Goal: Complete application form: Complete application form

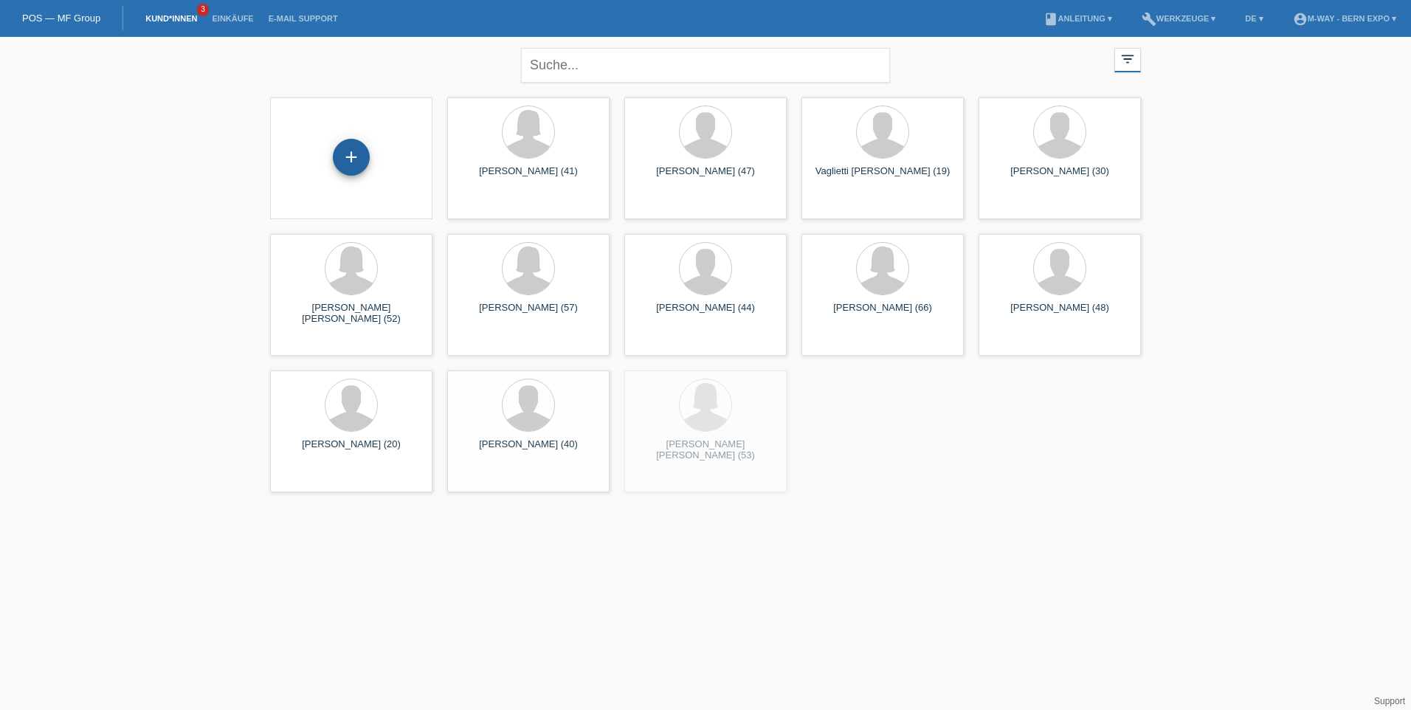
click at [354, 158] on div "+" at bounding box center [351, 157] width 37 height 37
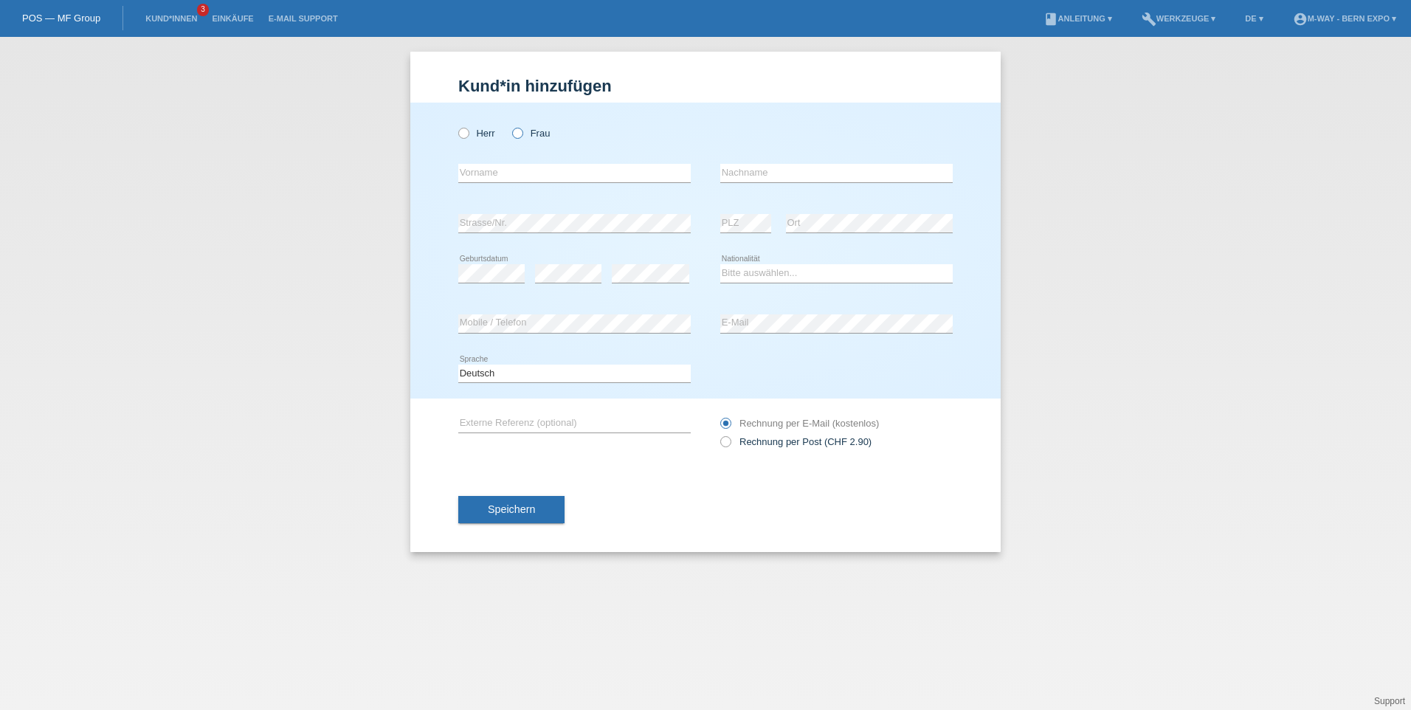
click at [510, 125] on icon at bounding box center [510, 125] width 0 height 0
click at [520, 135] on input "Frau" at bounding box center [517, 133] width 10 height 10
radio input "true"
drag, startPoint x: 524, startPoint y: 169, endPoint x: 508, endPoint y: 177, distance: 17.5
click at [523, 176] on input "text" at bounding box center [574, 173] width 232 height 18
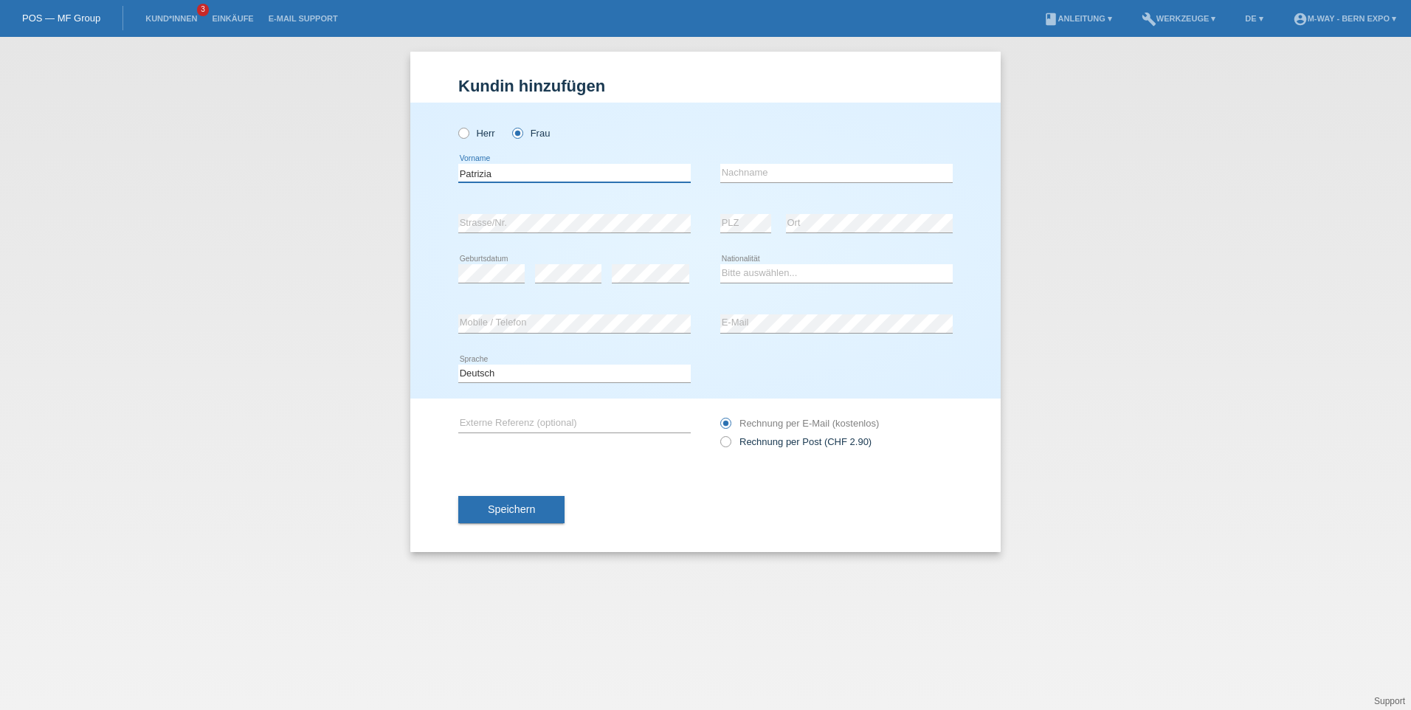
type input "Patrizia"
type input "[PERSON_NAME]"
click at [889, 276] on select "Bitte auswählen... Schweiz Deutschland Liechtenstein Österreich ------------ Af…" at bounding box center [836, 273] width 232 height 18
select select "CH"
click at [720, 264] on select "Bitte auswählen... Schweiz Deutschland Liechtenstein Österreich ------------ Af…" at bounding box center [836, 273] width 232 height 18
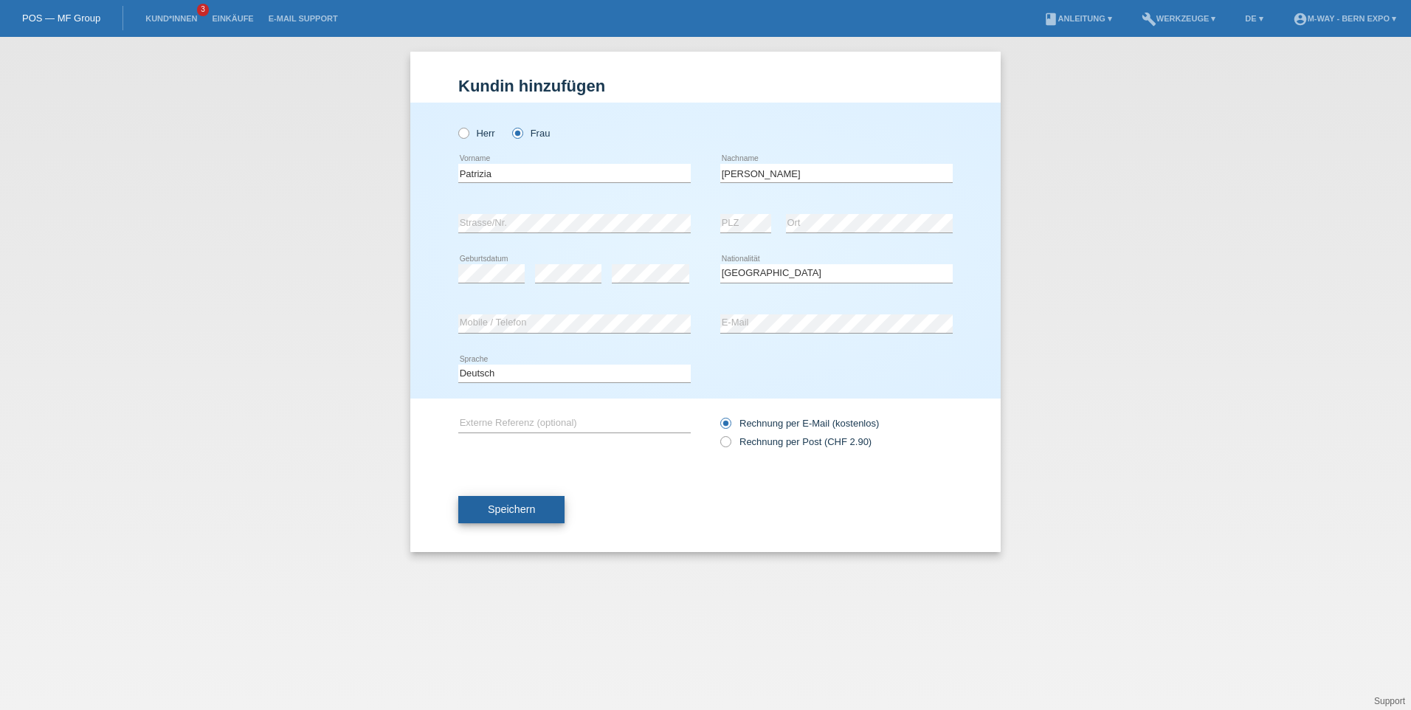
click at [541, 509] on button "Speichern" at bounding box center [511, 510] width 106 height 28
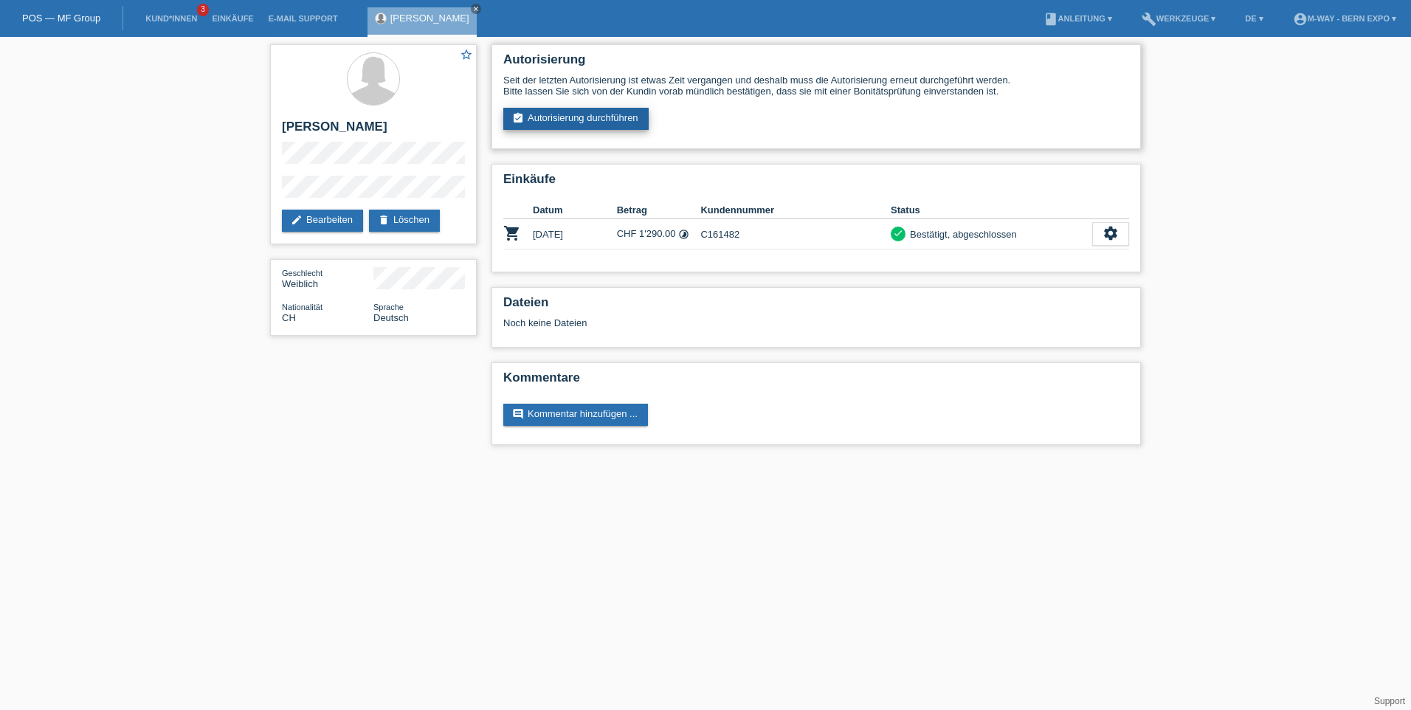
click at [582, 119] on link "assignment_turned_in Autorisierung durchführen" at bounding box center [575, 119] width 145 height 22
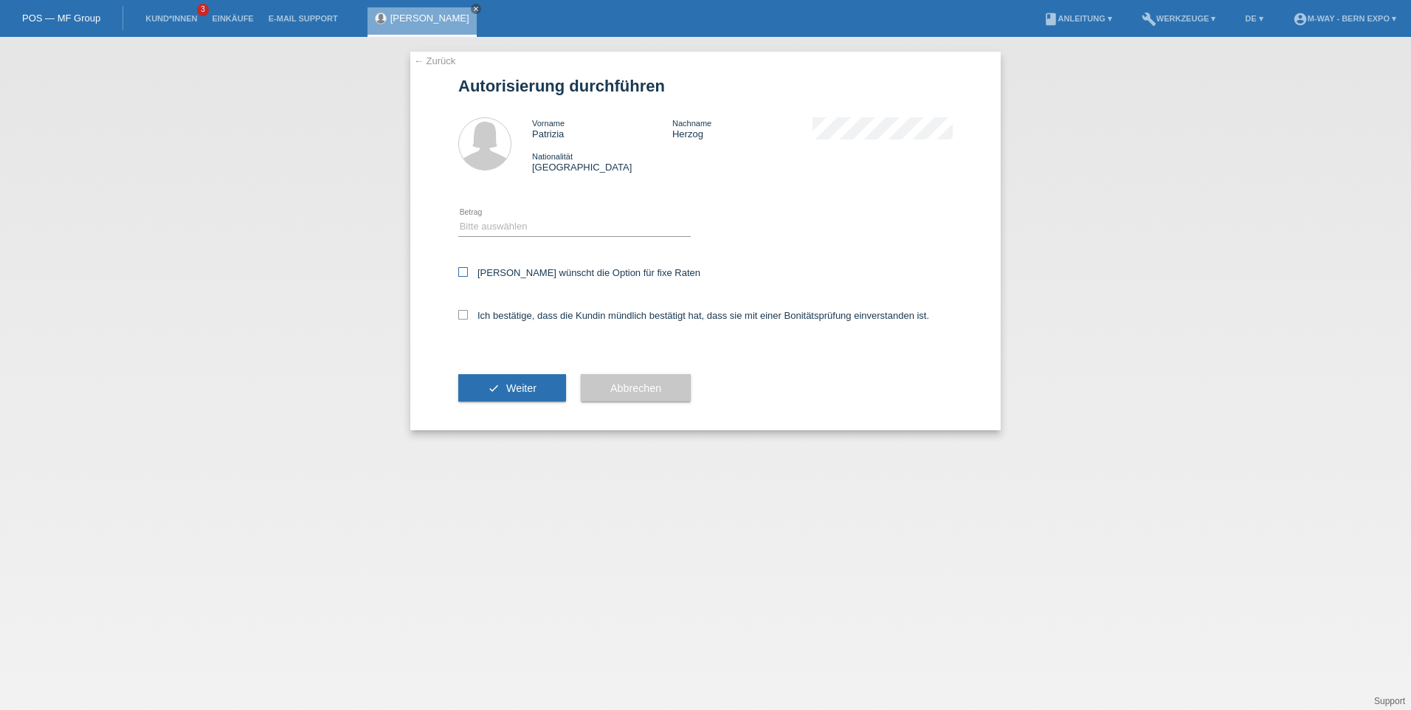
click at [465, 272] on icon at bounding box center [463, 272] width 10 height 10
click at [465, 272] on input "Kundin wünscht die Option für fixe Raten" at bounding box center [463, 272] width 10 height 10
checkbox input "true"
click at [464, 317] on icon at bounding box center [463, 315] width 10 height 10
click at [464, 317] on input "Ich bestätige, dass die Kundin mündlich bestätigt hat, dass sie mit einer Bonit…" at bounding box center [463, 315] width 10 height 10
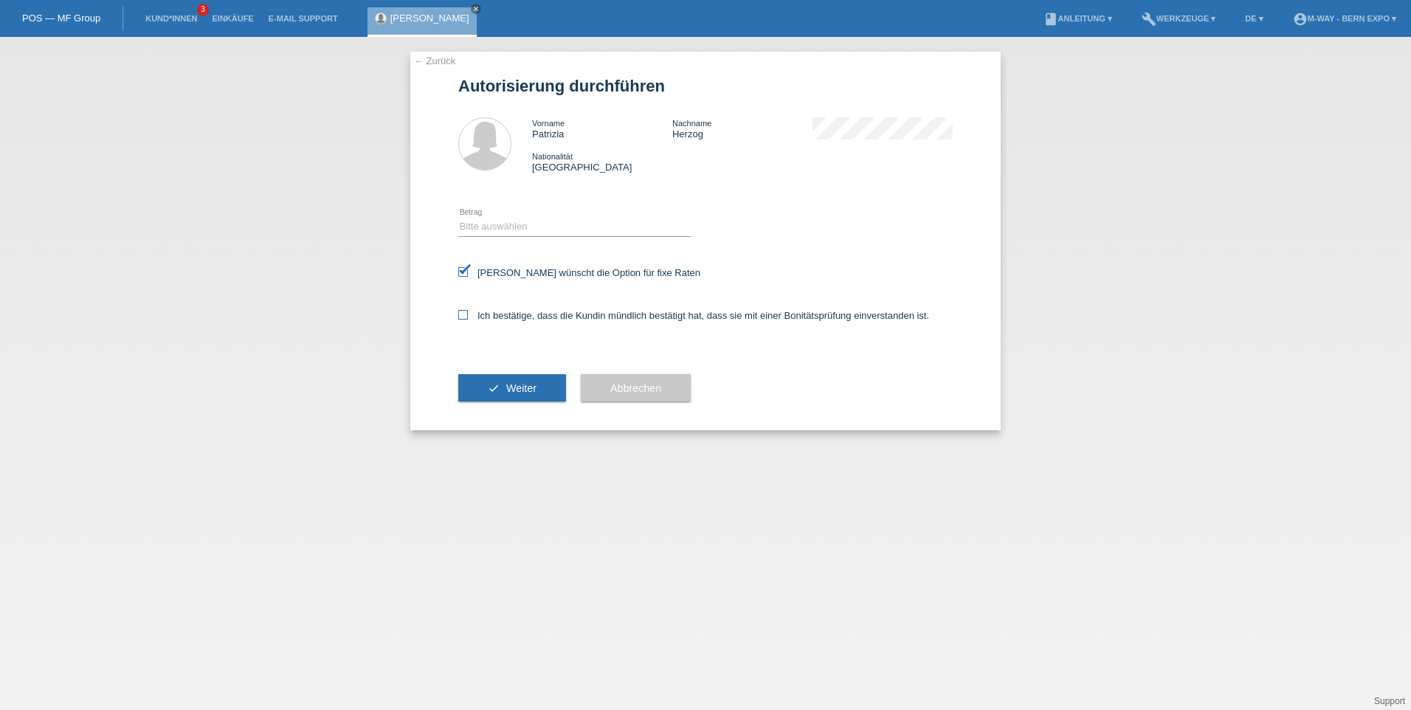
checkbox input "true"
click at [523, 390] on span "Weiter" at bounding box center [521, 388] width 30 height 12
click at [520, 223] on select "Bitte auswählen CHF 1.00 - CHF 499.00 CHF 500.00 - CHF 1'999.00 CHF 2'000.00 - …" at bounding box center [574, 227] width 232 height 18
select select "3"
click at [458, 218] on select "Bitte auswählen CHF 1.00 - CHF 499.00 CHF 500.00 - CHF 1'999.00 CHF 2'000.00 - …" at bounding box center [574, 227] width 232 height 18
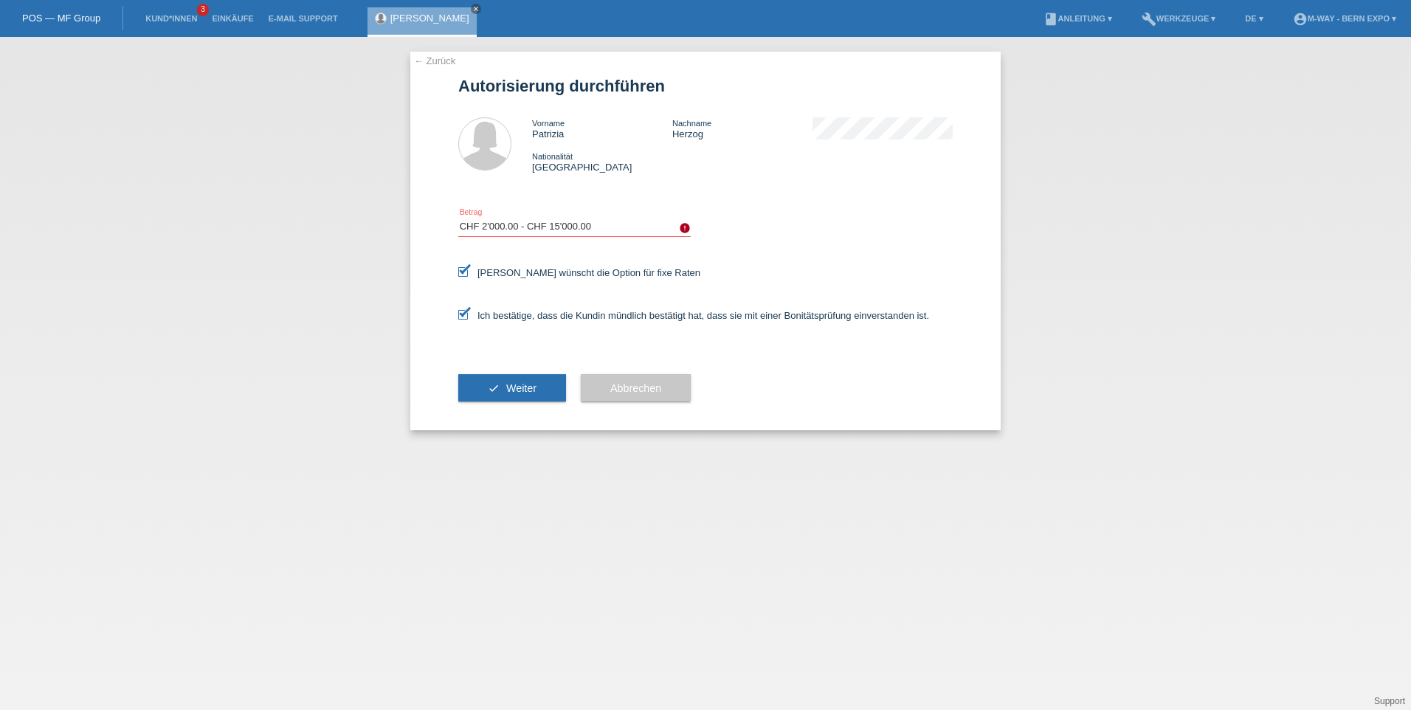
click at [522, 385] on span "Weiter" at bounding box center [521, 388] width 30 height 12
